Goal: Information Seeking & Learning: Learn about a topic

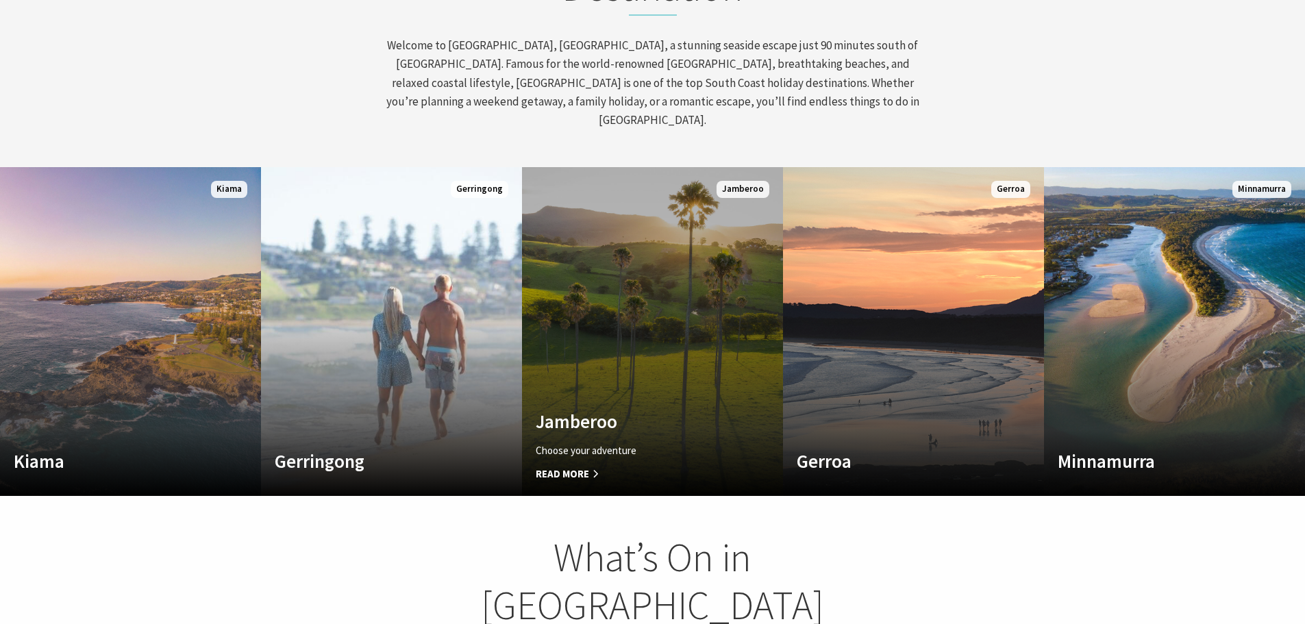
scroll to position [231, 1315]
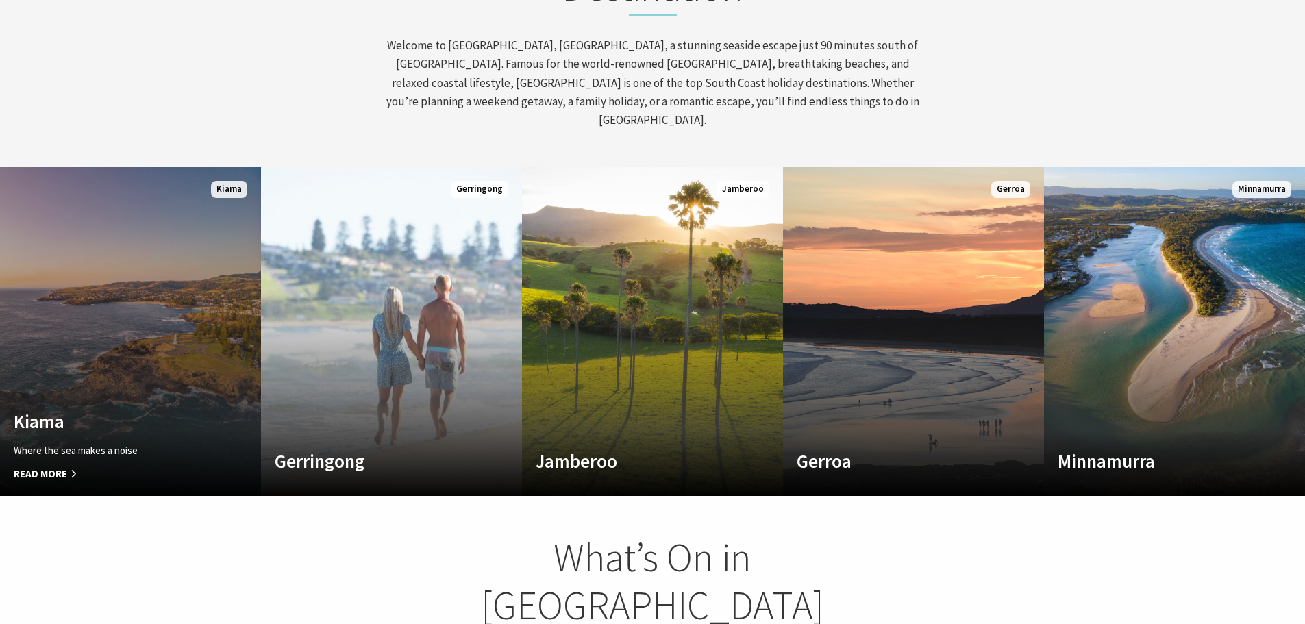
click at [124, 332] on link "Custom Image Used Kiama Where the sea makes a noise Read More Kiama" at bounding box center [130, 331] width 261 height 329
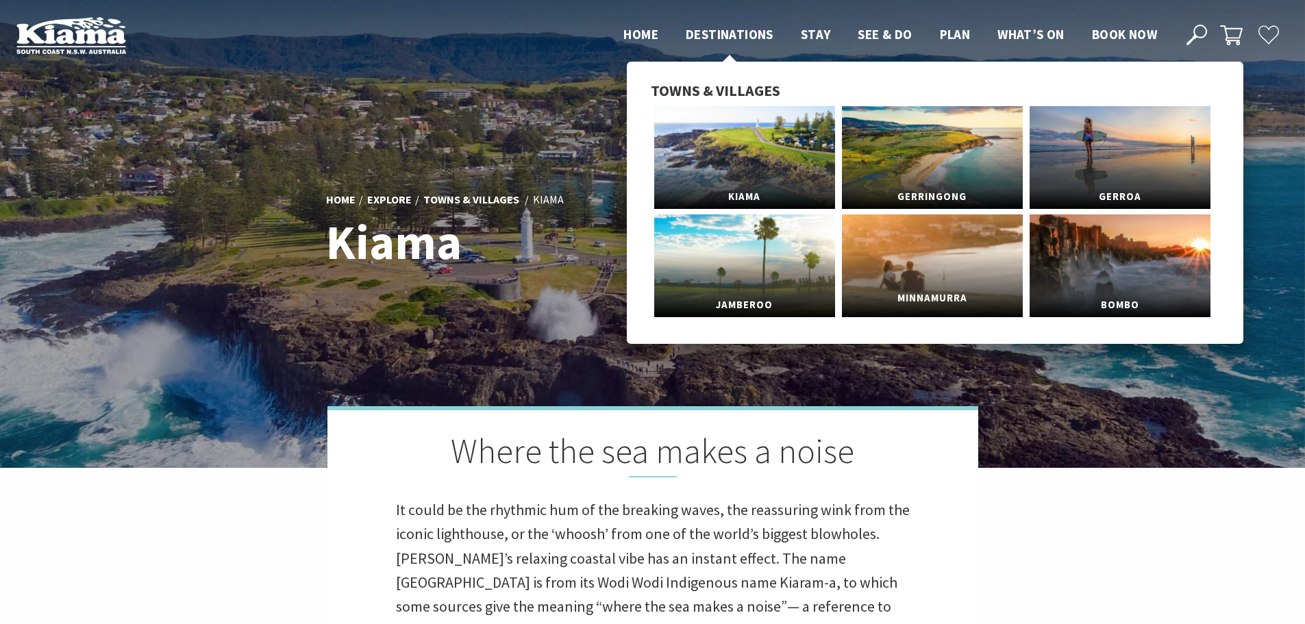
click at [918, 266] on link "Minnamurra" at bounding box center [932, 265] width 181 height 103
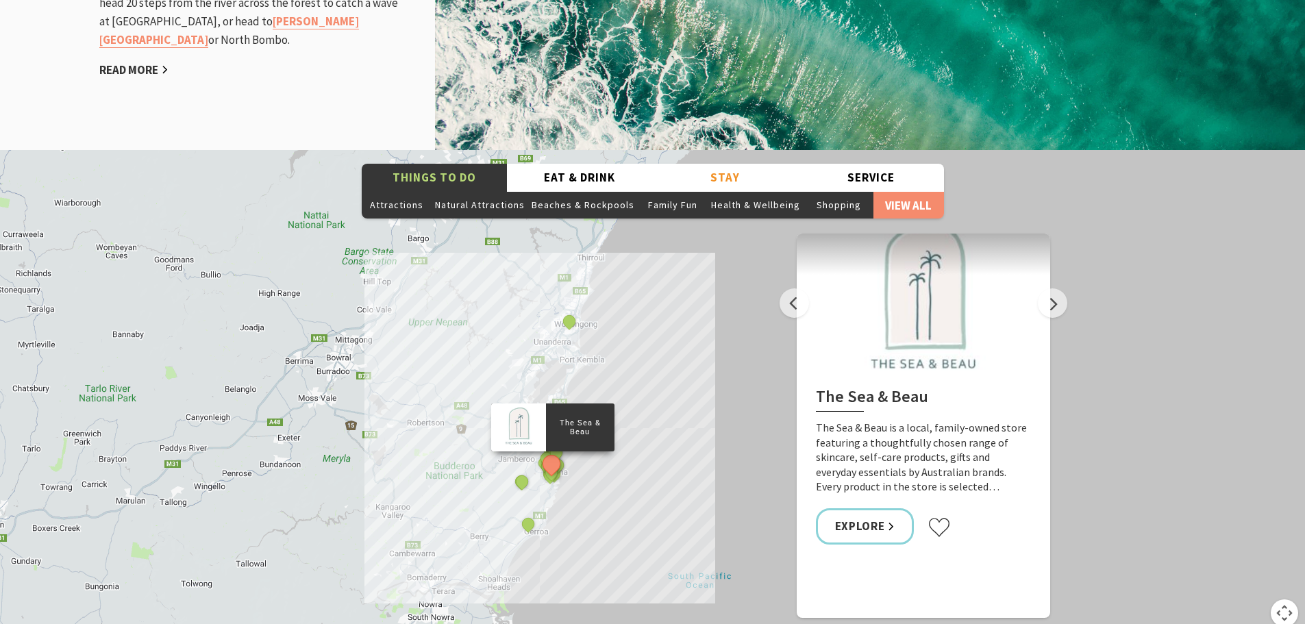
scroll to position [2055, 0]
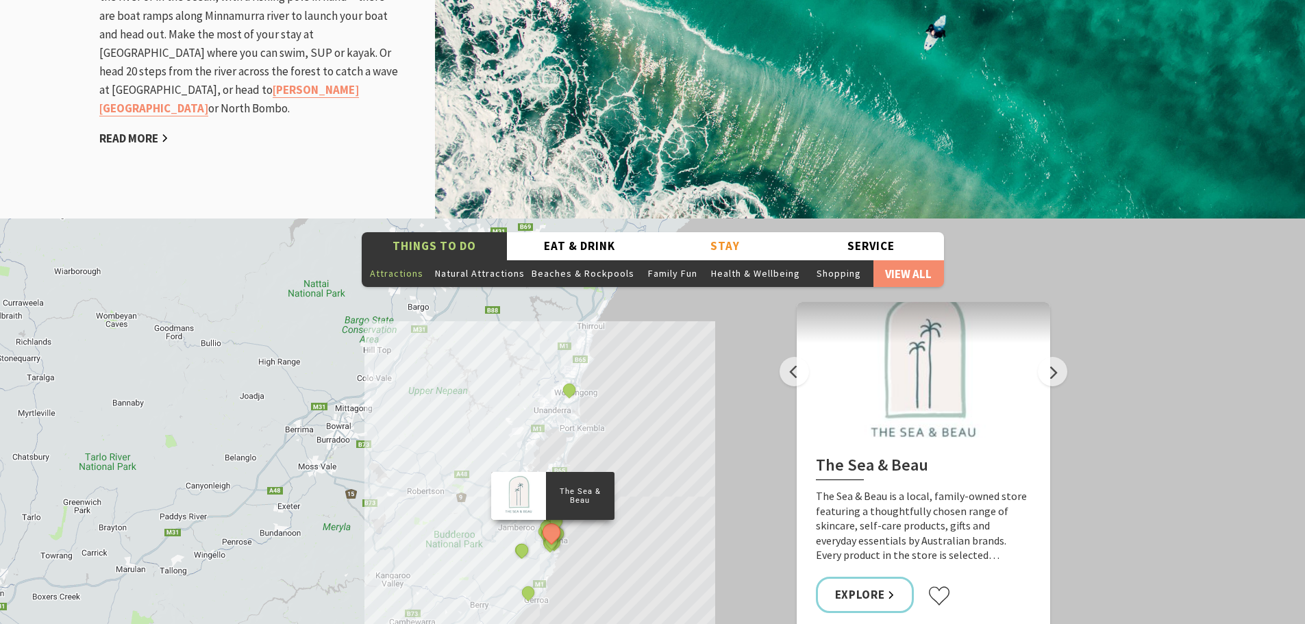
click at [392, 260] on button "Attractions" at bounding box center [397, 273] width 70 height 27
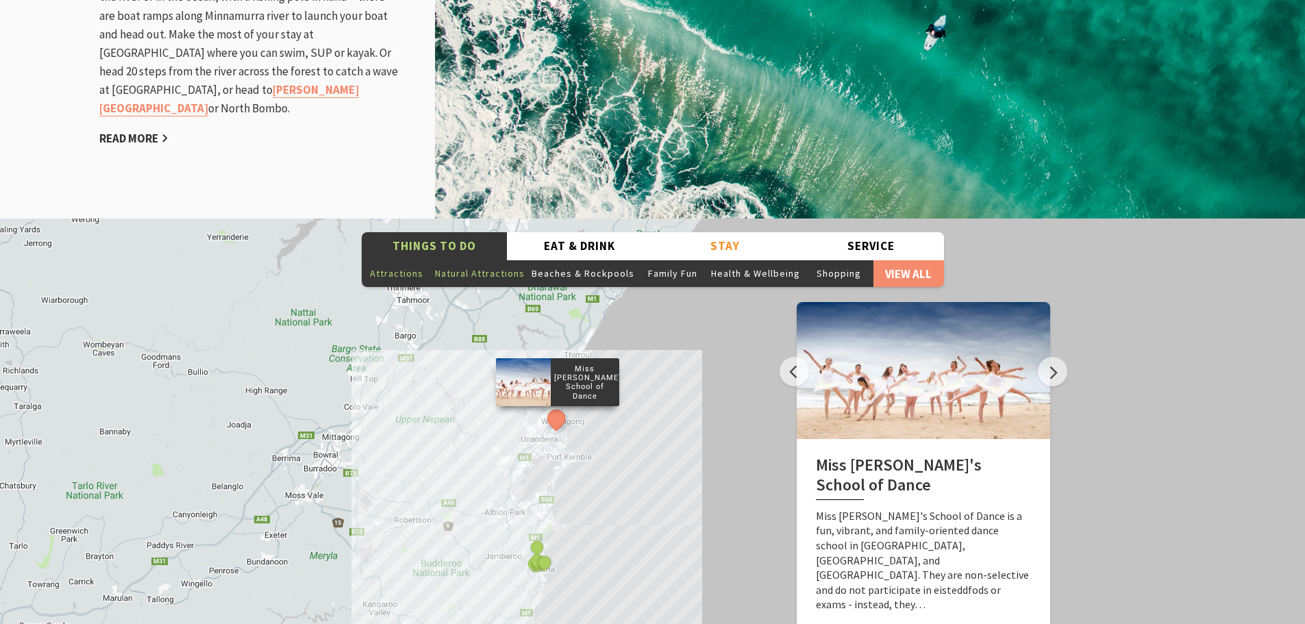
click at [465, 260] on button "Natural Attractions" at bounding box center [479, 273] width 97 height 27
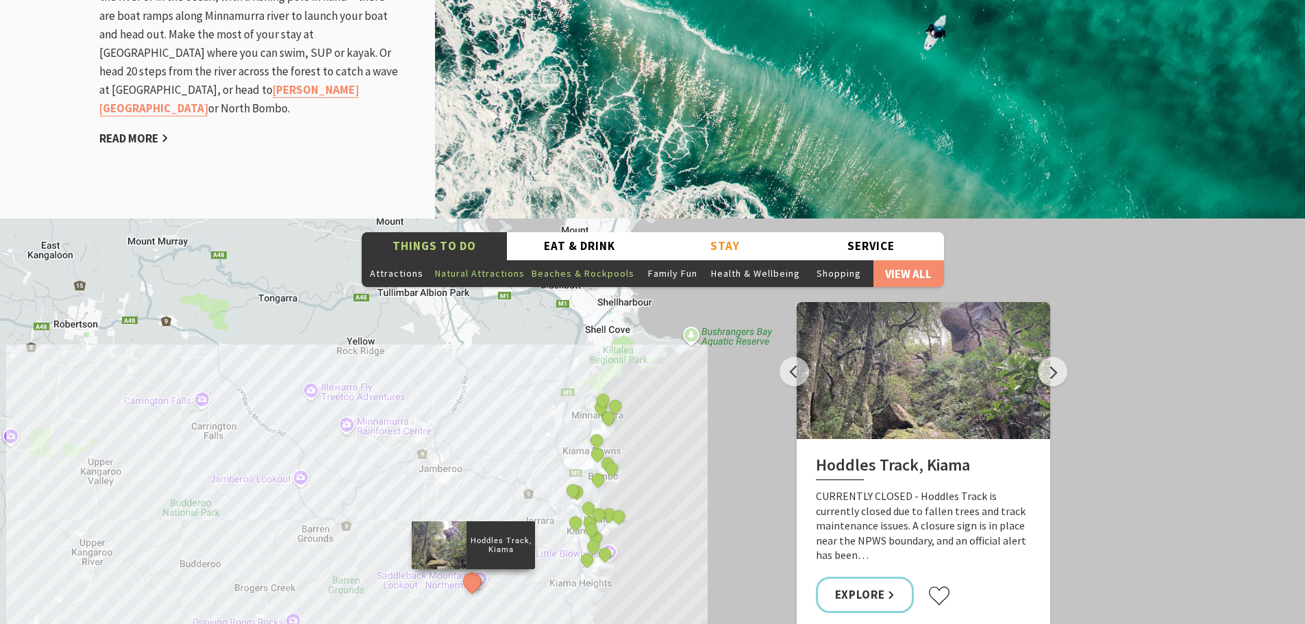
click at [579, 260] on button "Beaches & Rockpools" at bounding box center [583, 273] width 110 height 27
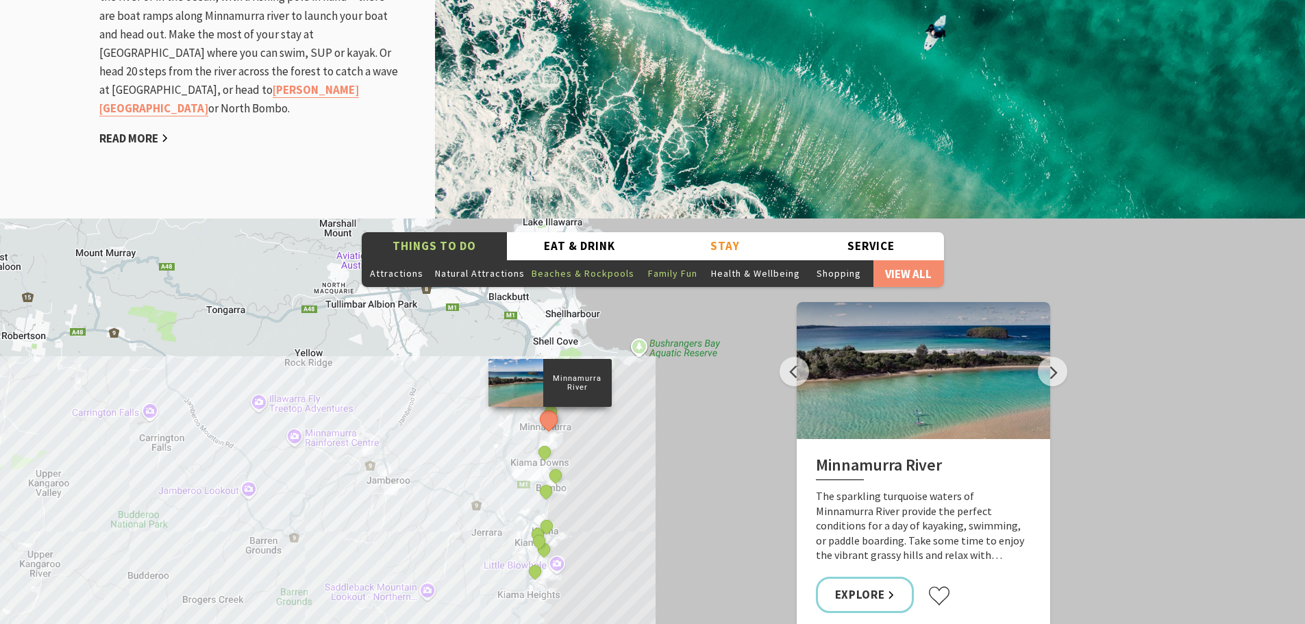
click at [674, 260] on button "Family Fun" at bounding box center [673, 273] width 70 height 27
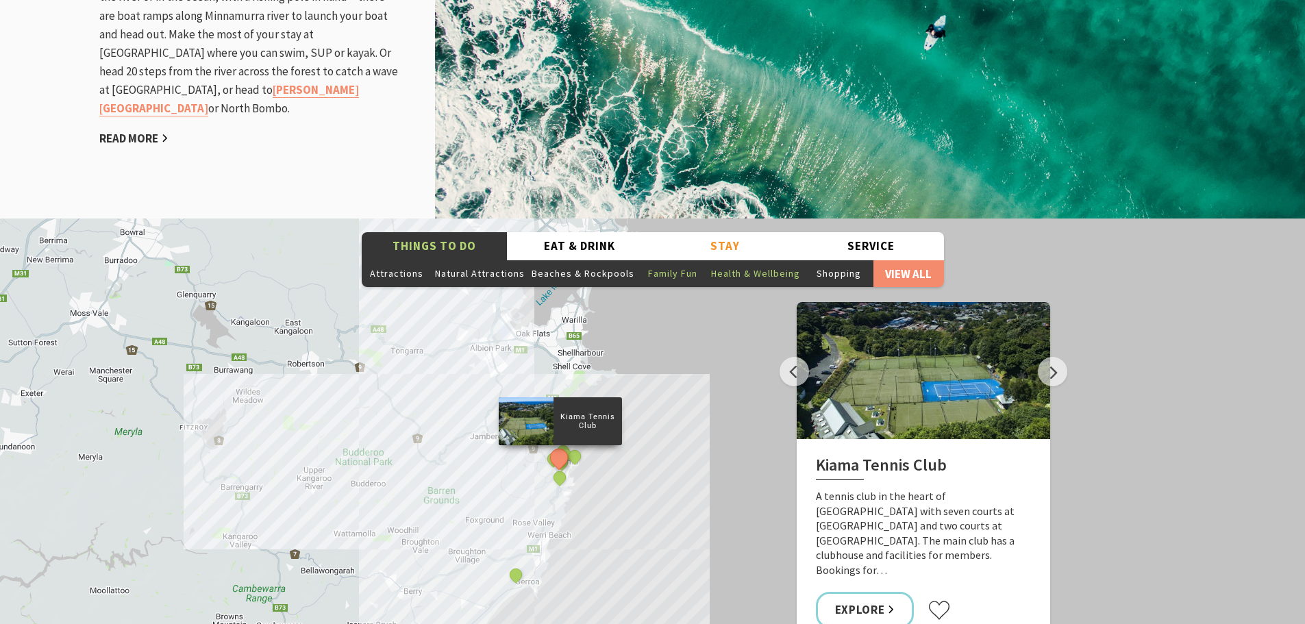
click at [765, 260] on button "Health & Wellbeing" at bounding box center [755, 273] width 96 height 27
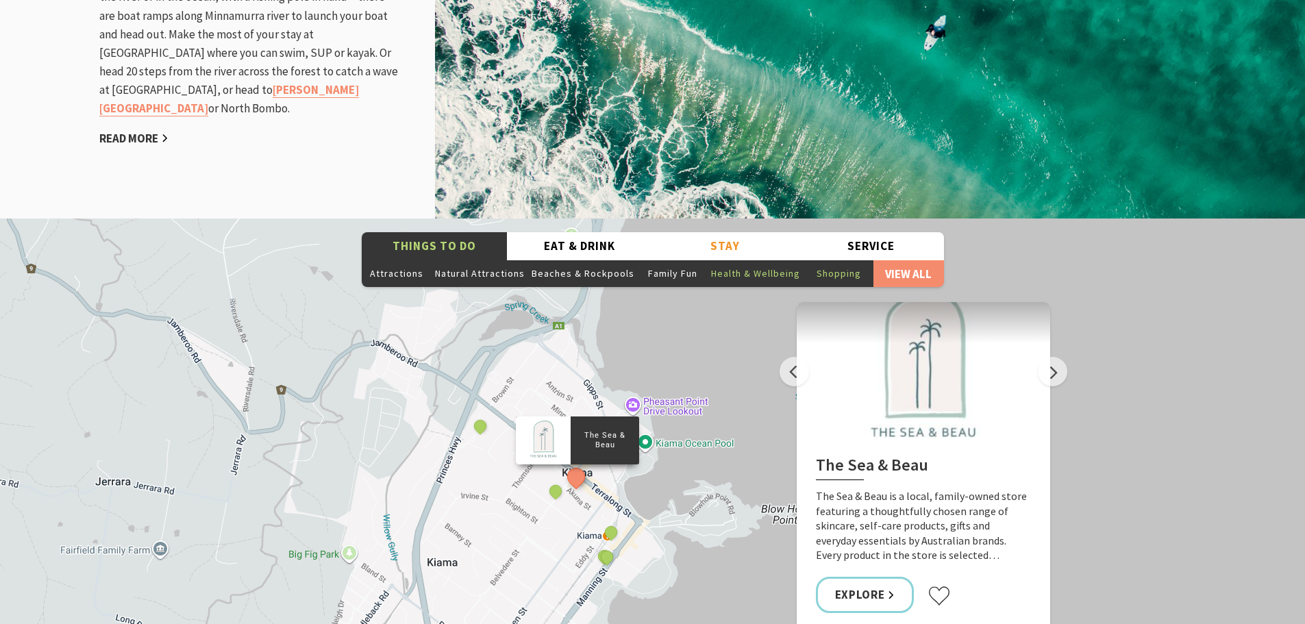
click at [843, 260] on button "Shopping" at bounding box center [838, 273] width 70 height 27
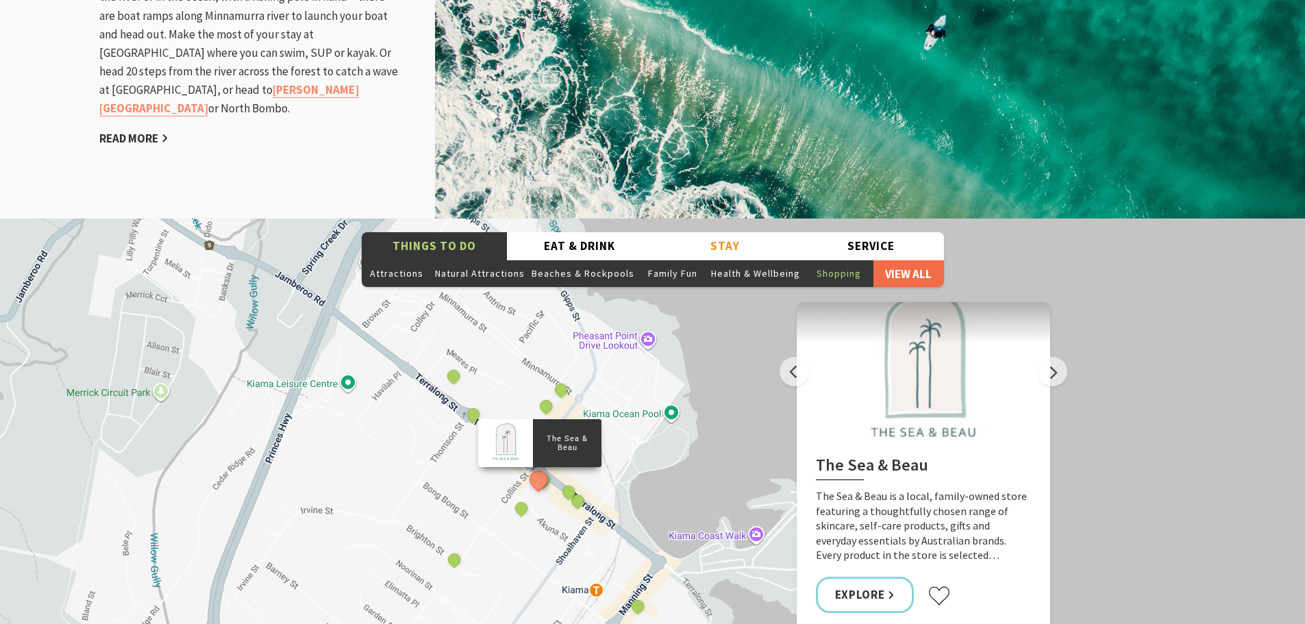
click at [905, 260] on link "View All" at bounding box center [908, 273] width 70 height 27
